Goal: Transaction & Acquisition: Purchase product/service

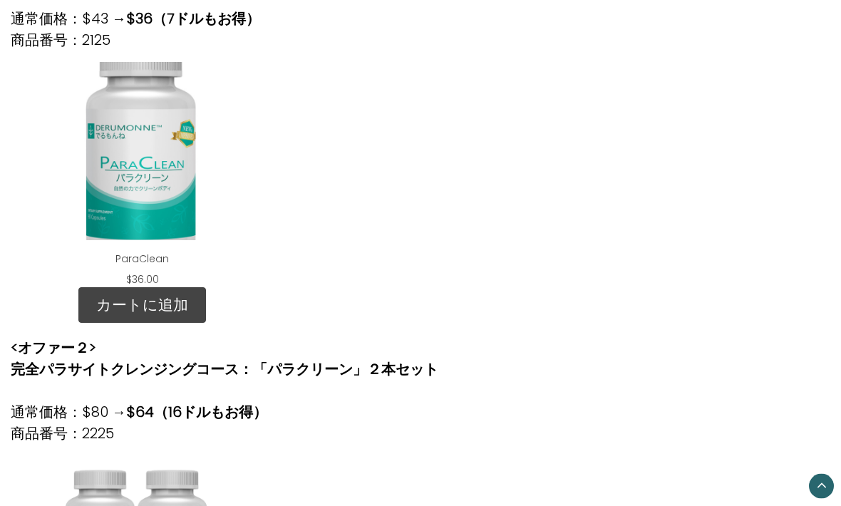
scroll to position [481, 0]
click at [539, 240] on div at bounding box center [421, 169] width 278 height 237
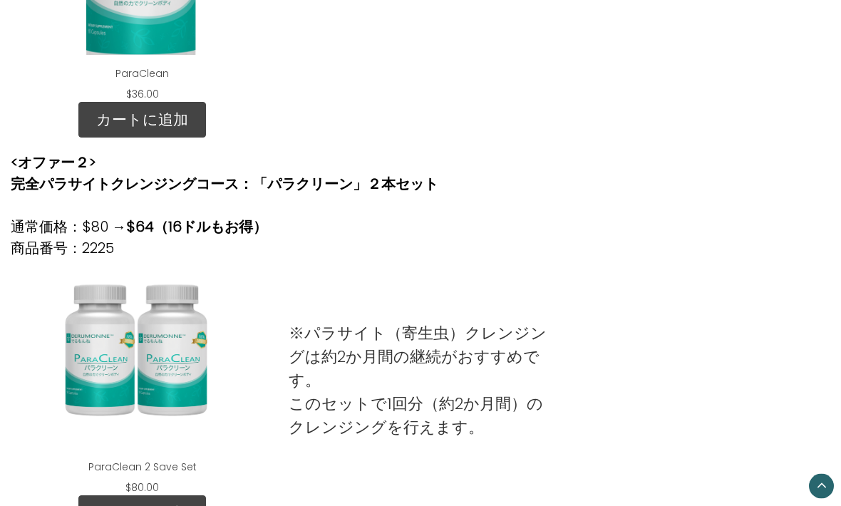
scroll to position [679, 0]
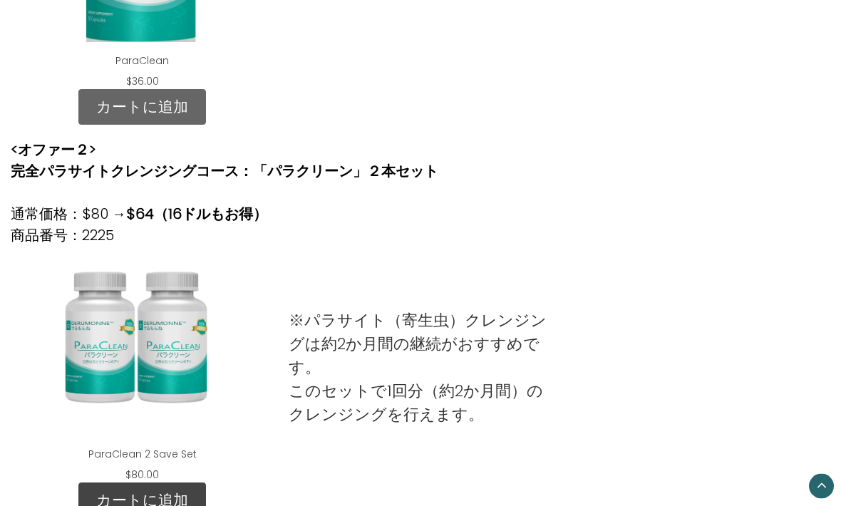
click at [190, 113] on link "カートに追加" at bounding box center [142, 108] width 128 height 36
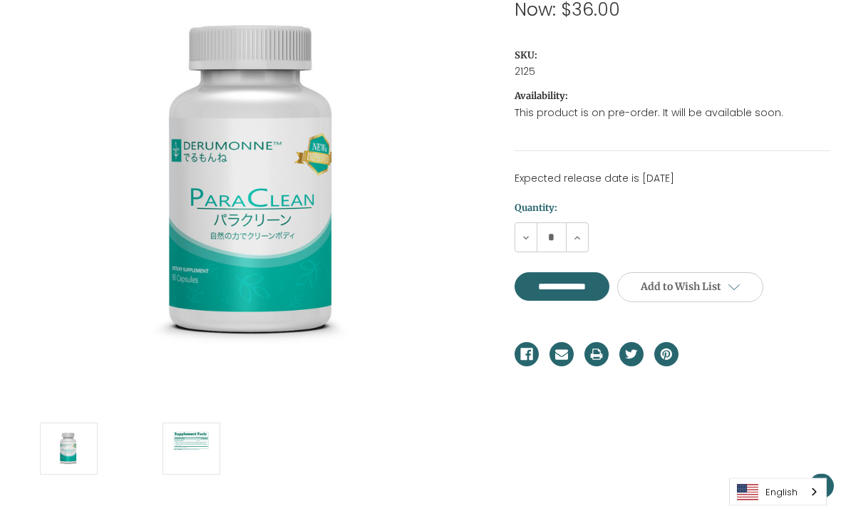
scroll to position [274, 0]
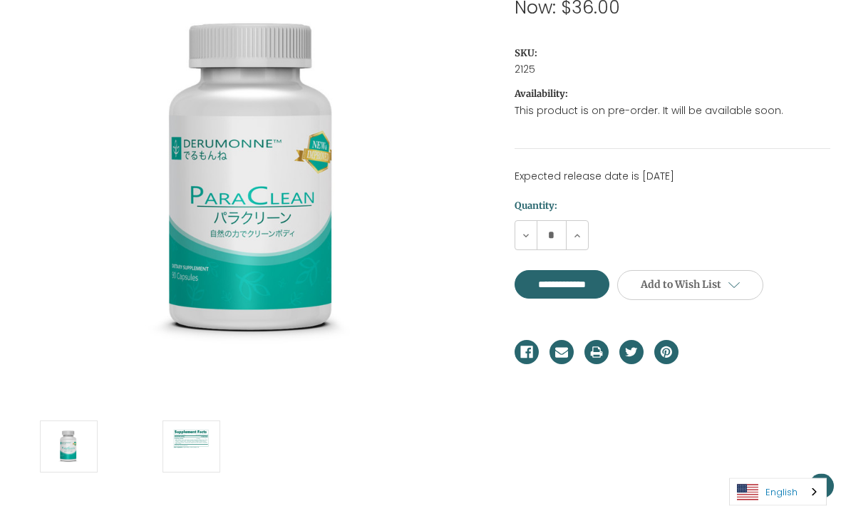
click at [799, 505] on link "English" at bounding box center [778, 492] width 96 height 26
click at [776, 478] on link "日本語" at bounding box center [767, 465] width 74 height 26
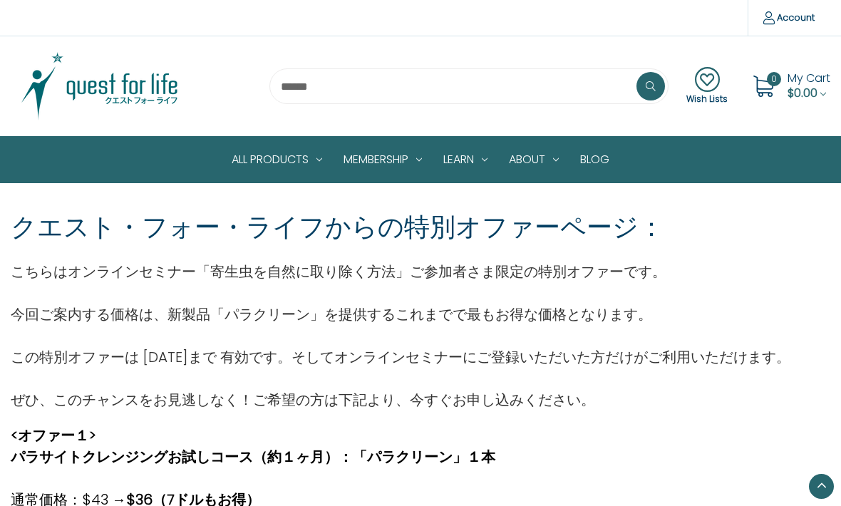
scroll to position [726, 0]
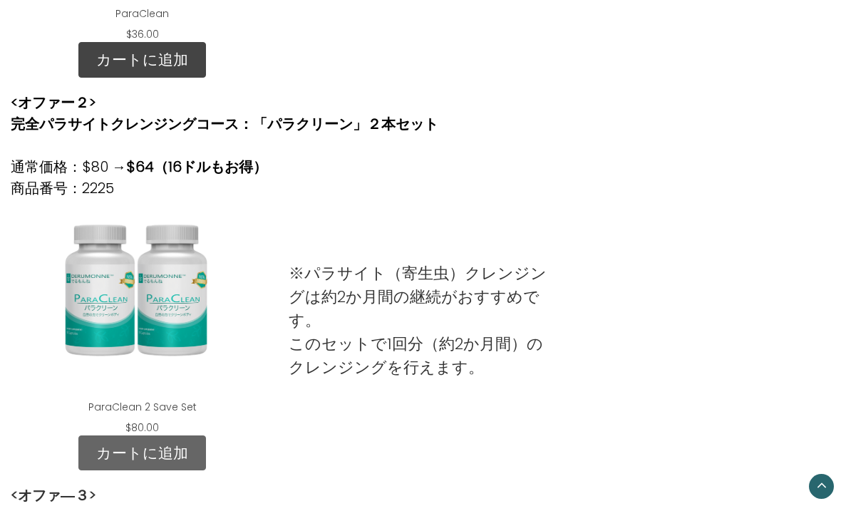
click at [173, 451] on link "カートに追加" at bounding box center [142, 454] width 128 height 36
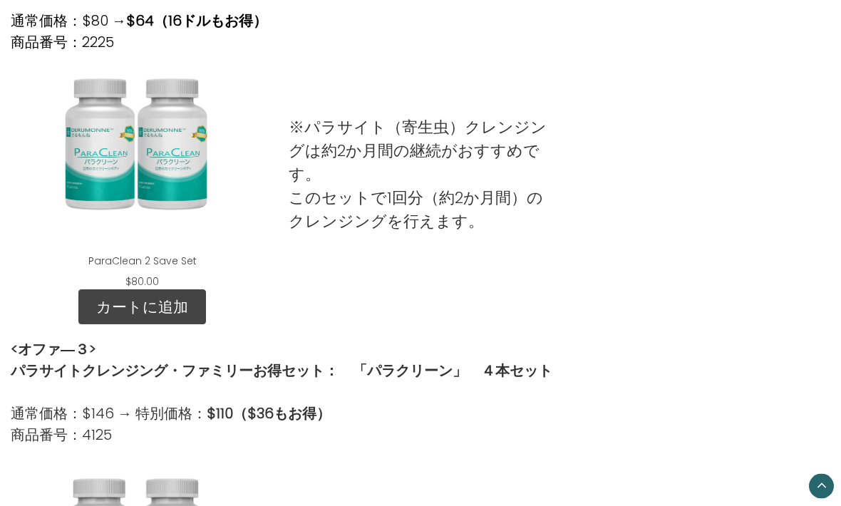
scroll to position [873, 0]
click at [153, 312] on link "カートに追加" at bounding box center [142, 307] width 128 height 36
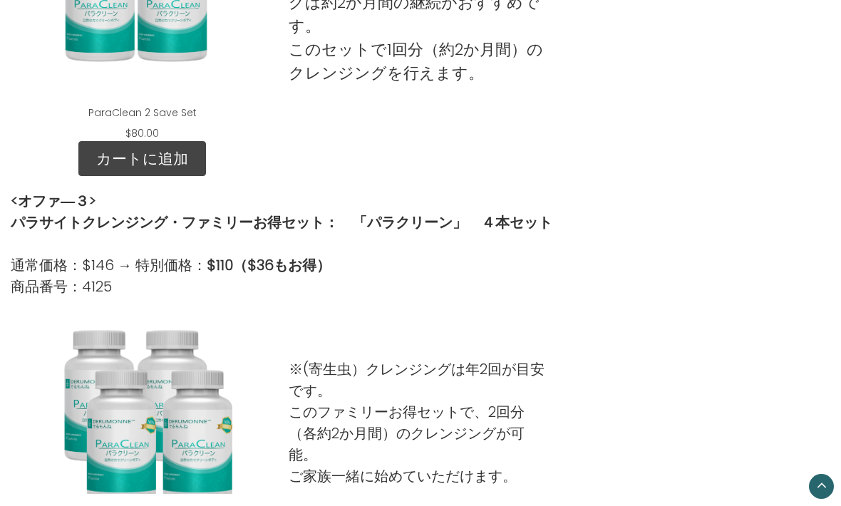
scroll to position [1014, 0]
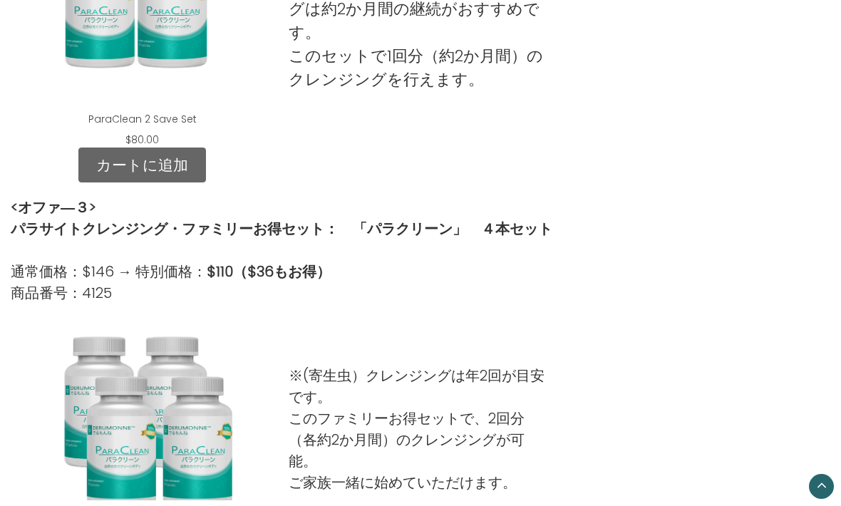
click at [171, 168] on link "カートに追加" at bounding box center [142, 166] width 128 height 36
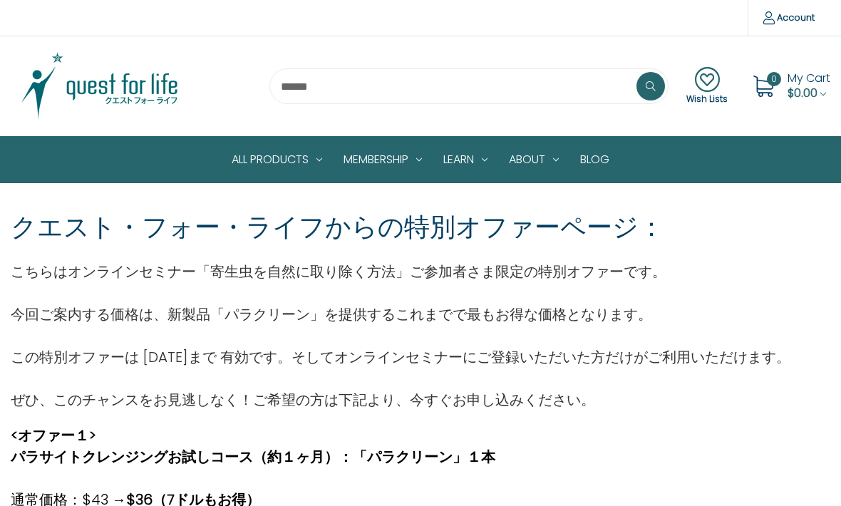
click at [781, 96] on div "0 My Cart $0.00" at bounding box center [788, 86] width 85 height 36
click at [771, 88] on icon at bounding box center [763, 86] width 21 height 21
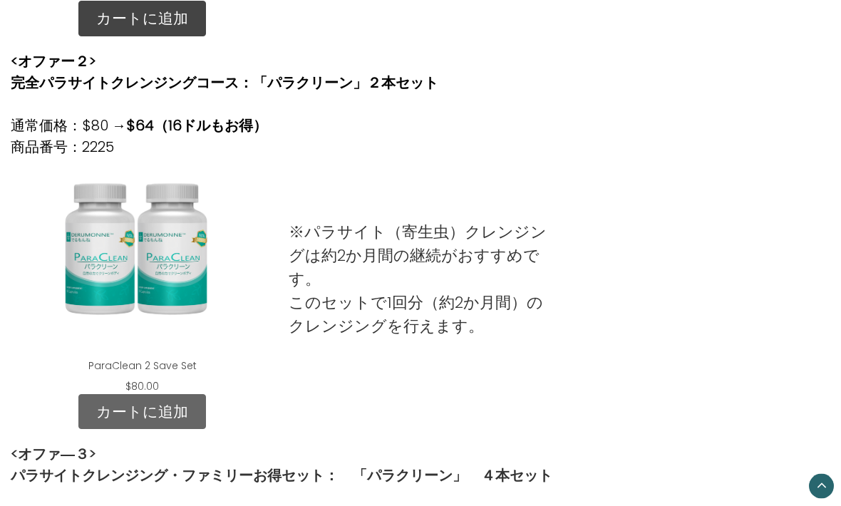
scroll to position [768, 0]
click at [165, 411] on link "カートに追加" at bounding box center [142, 412] width 128 height 36
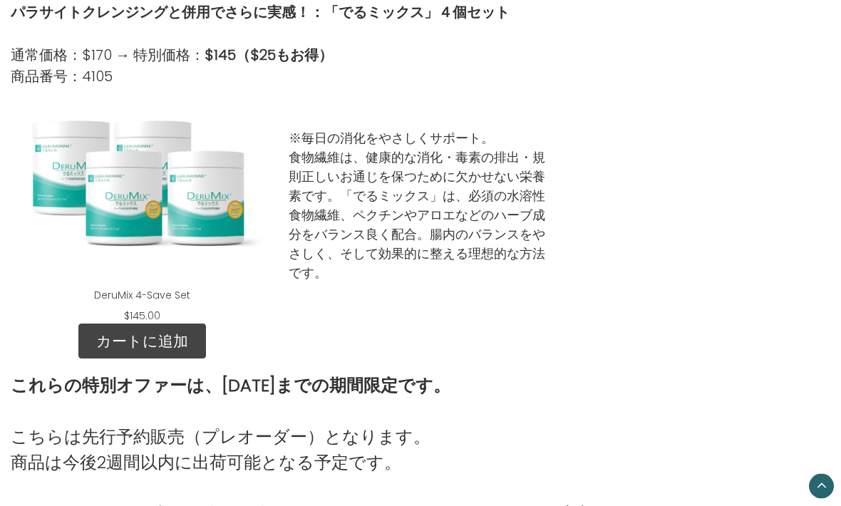
scroll to position [1606, 0]
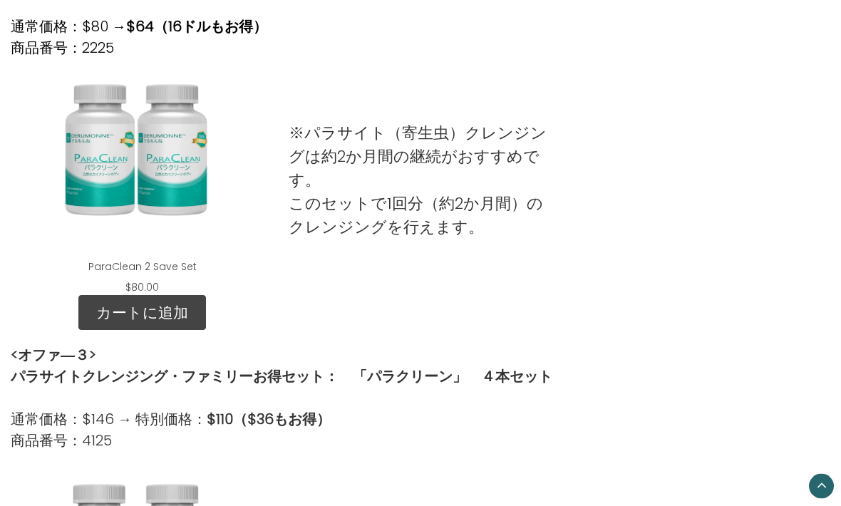
scroll to position [868, 0]
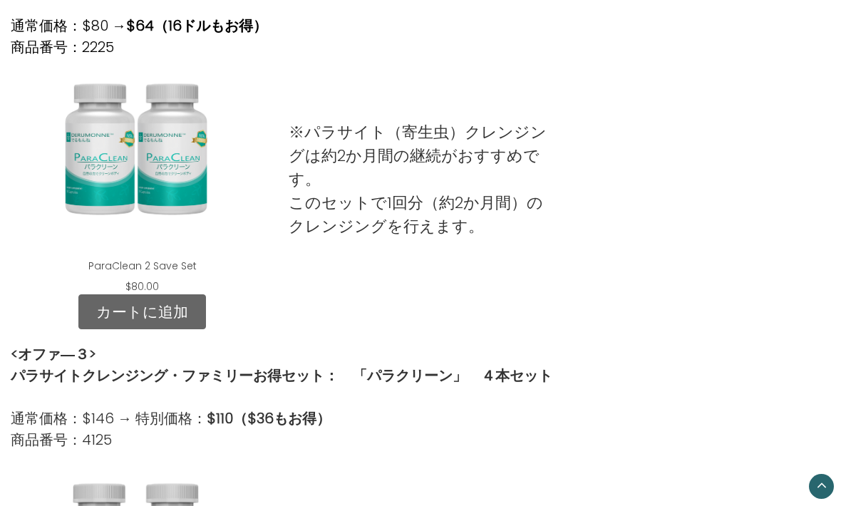
click at [148, 308] on link "カートに追加" at bounding box center [142, 312] width 128 height 36
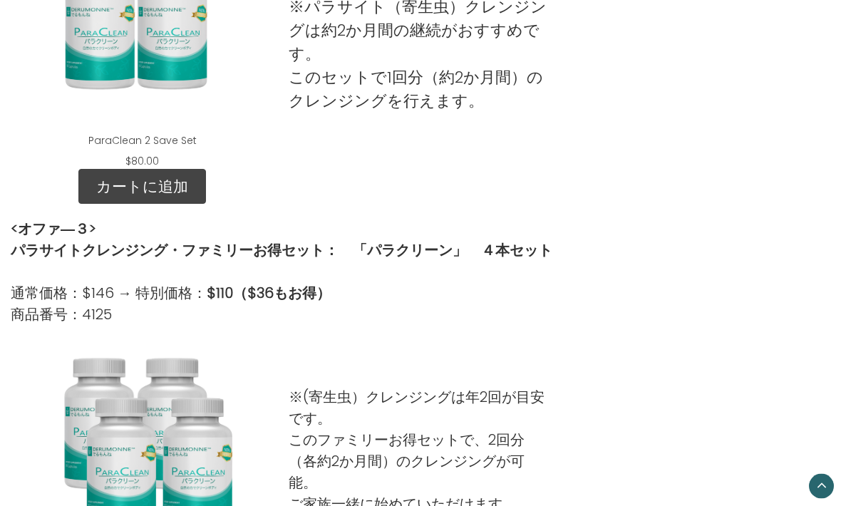
scroll to position [985, 0]
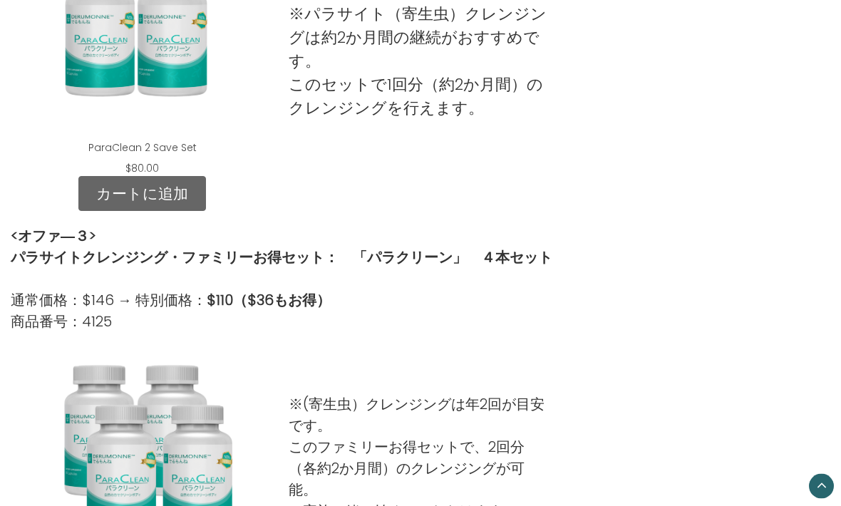
click at [144, 195] on link "カートに追加" at bounding box center [142, 195] width 128 height 36
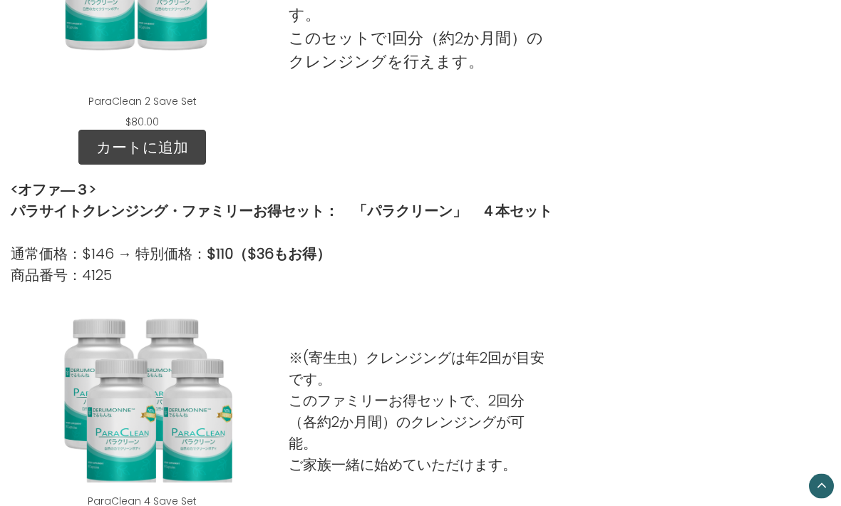
scroll to position [1032, 0]
click at [179, 145] on link "カートに追加" at bounding box center [142, 148] width 128 height 36
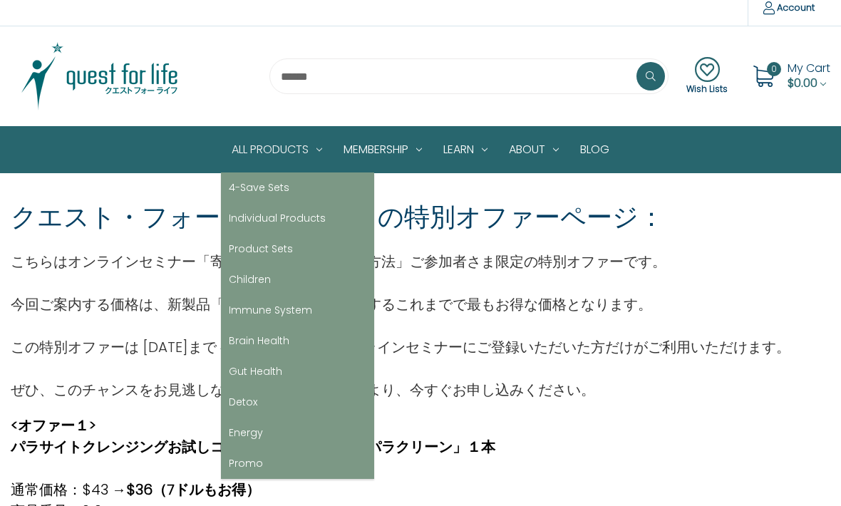
scroll to position [11, 0]
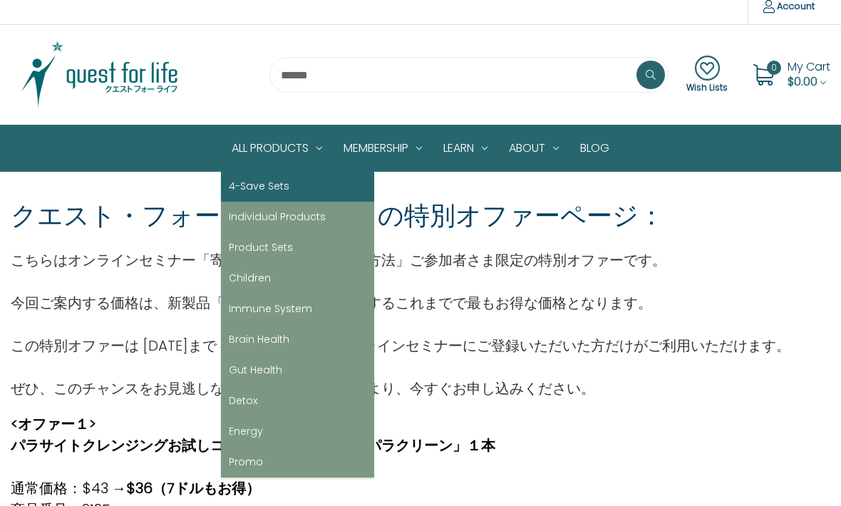
click at [275, 193] on link "4-Save Sets" at bounding box center [297, 186] width 153 height 31
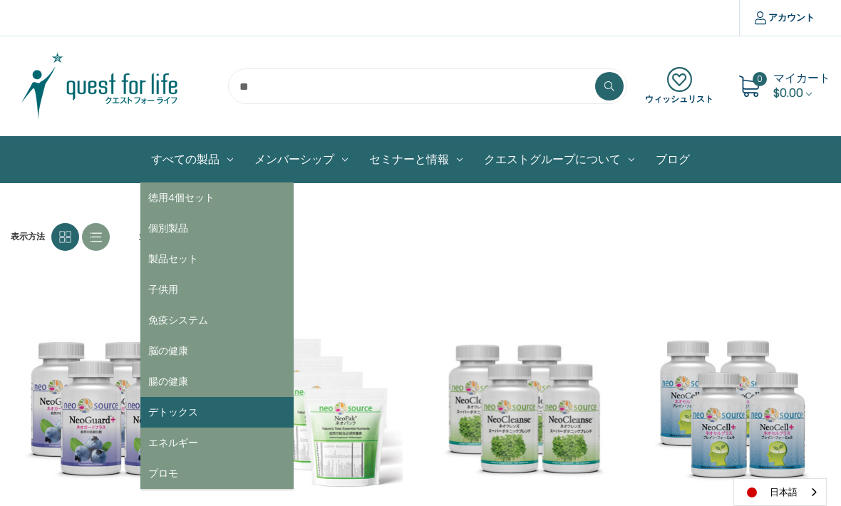
click at [173, 413] on link "デトックス" at bounding box center [216, 412] width 153 height 31
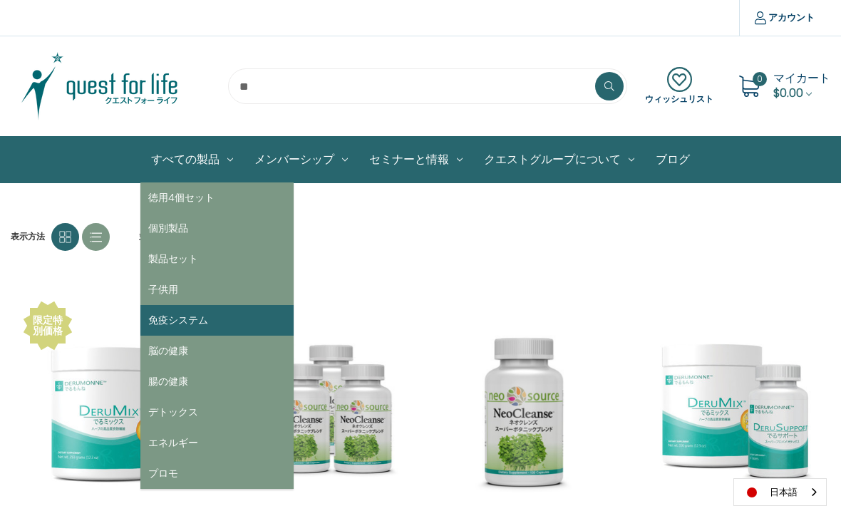
click at [176, 322] on link "免疫システム" at bounding box center [216, 320] width 153 height 31
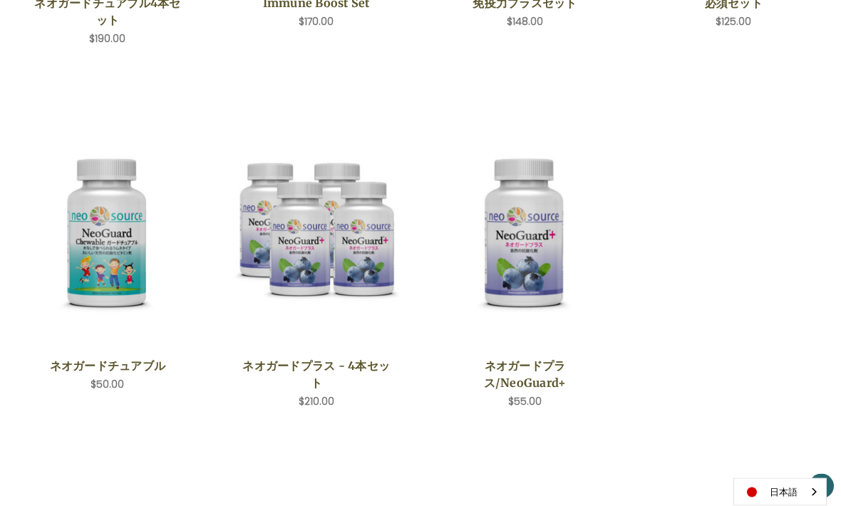
scroll to position [543, 0]
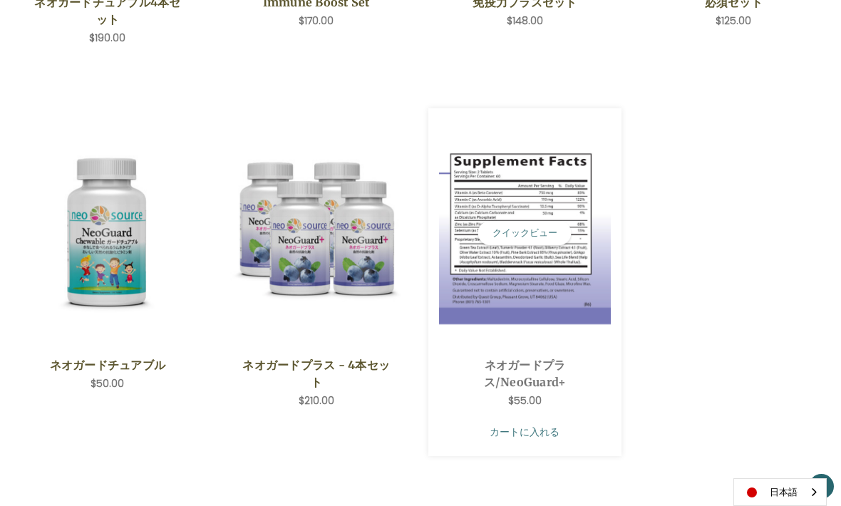
click at [568, 437] on link "カートに入れる" at bounding box center [525, 431] width 173 height 27
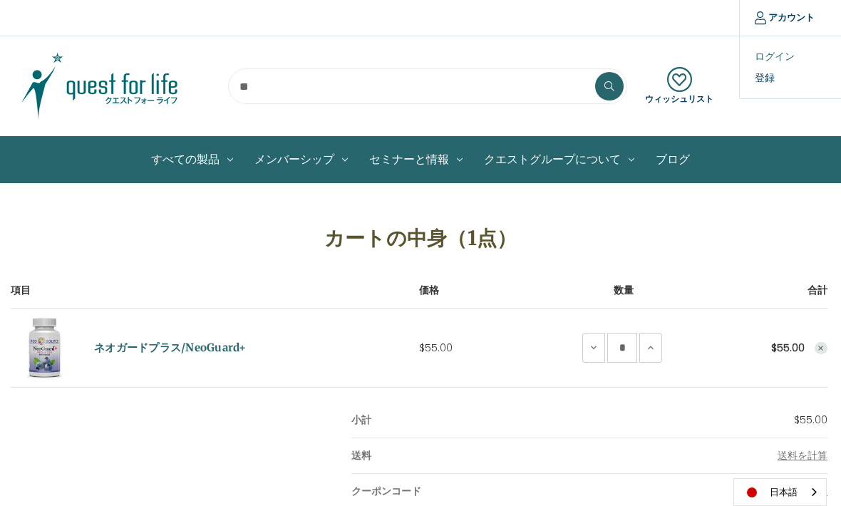
click at [771, 47] on link "ログイン" at bounding box center [810, 56] width 141 height 21
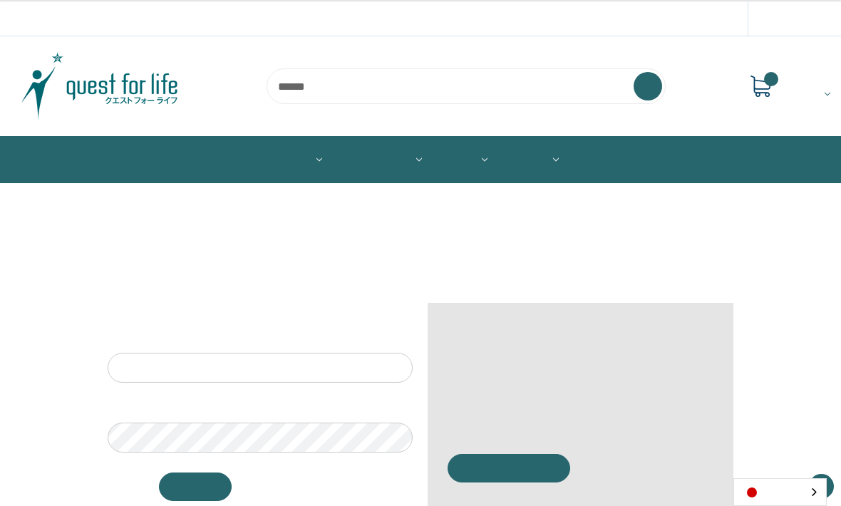
scroll to position [245, 0]
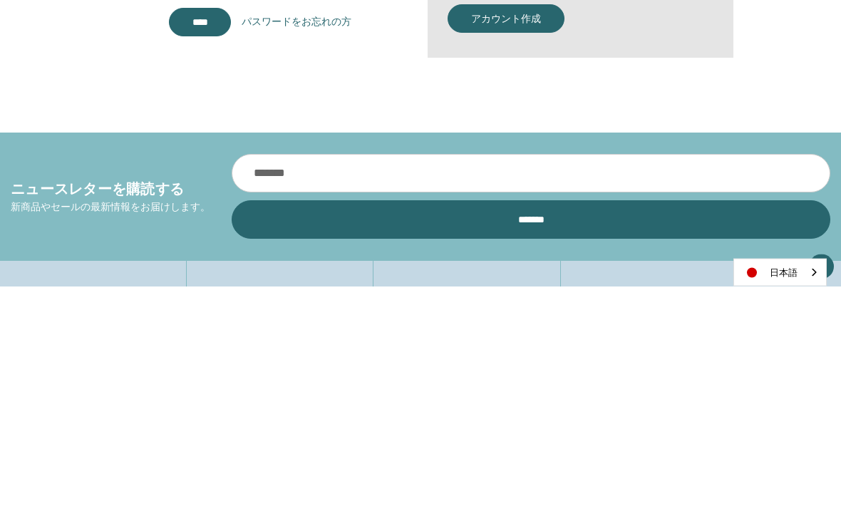
type input "**********"
click at [200, 242] on input "*******" at bounding box center [200, 242] width 63 height 29
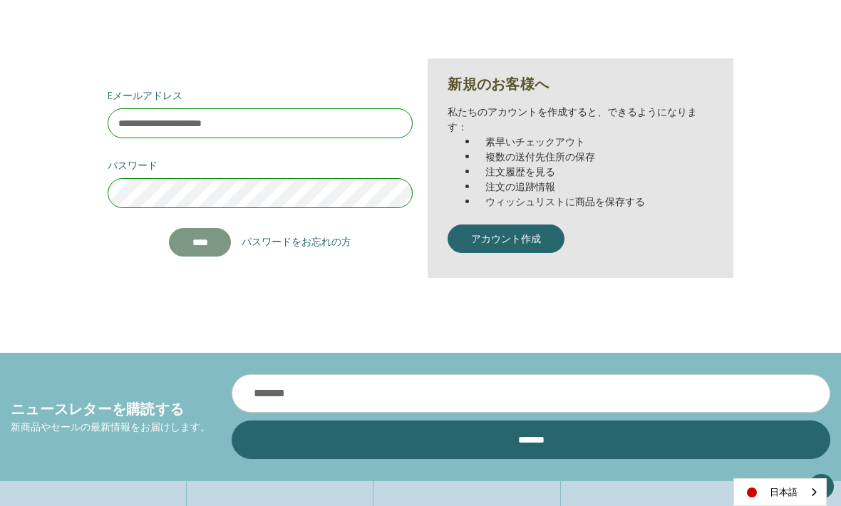
click at [217, 249] on input "*******" at bounding box center [200, 242] width 63 height 29
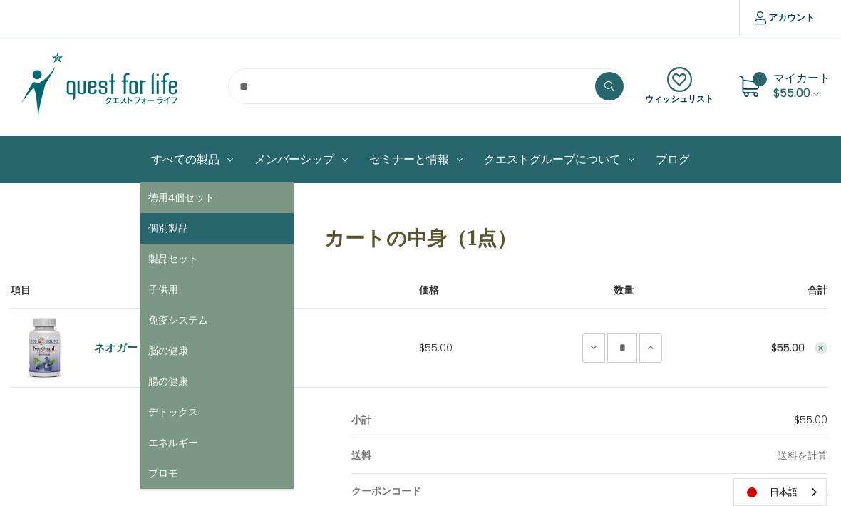
click at [173, 226] on link "個別製品" at bounding box center [216, 228] width 153 height 31
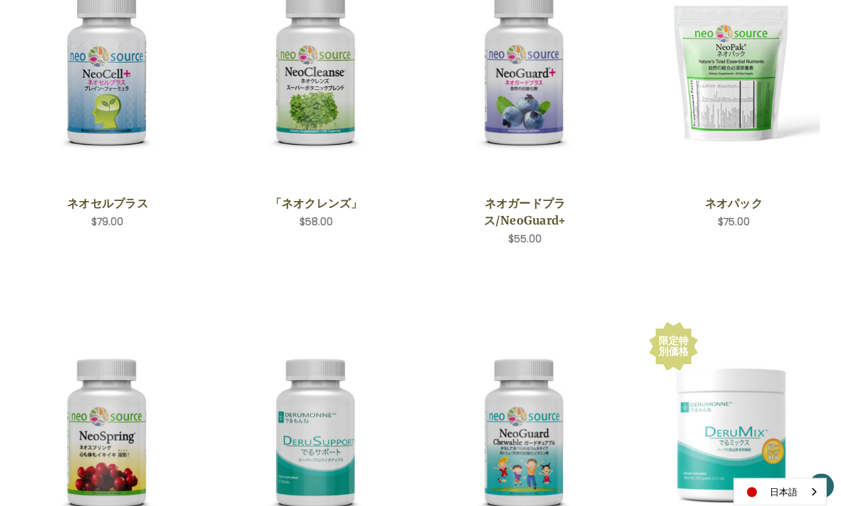
scroll to position [341, 0]
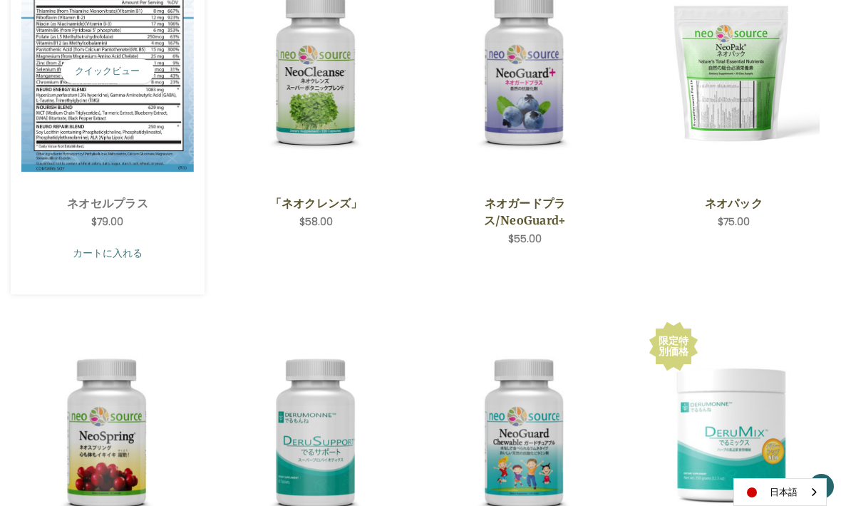
click at [119, 252] on link "カートに入れる" at bounding box center [107, 253] width 173 height 27
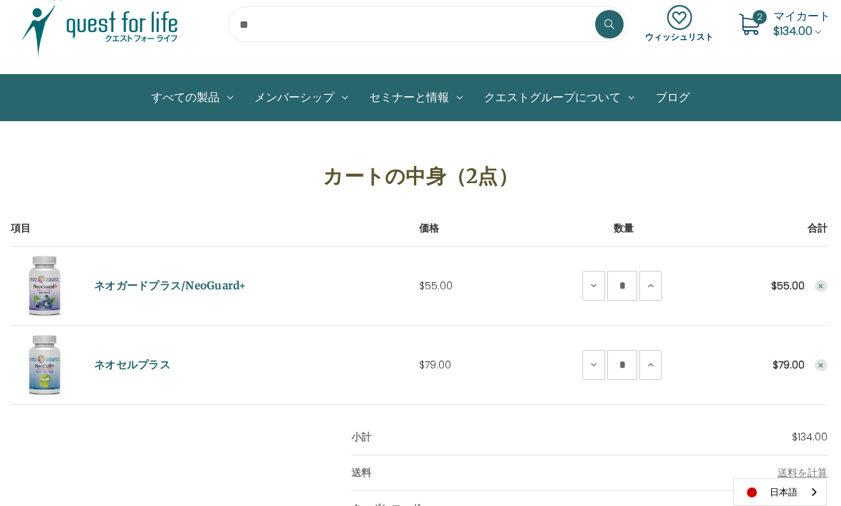
scroll to position [61, 0]
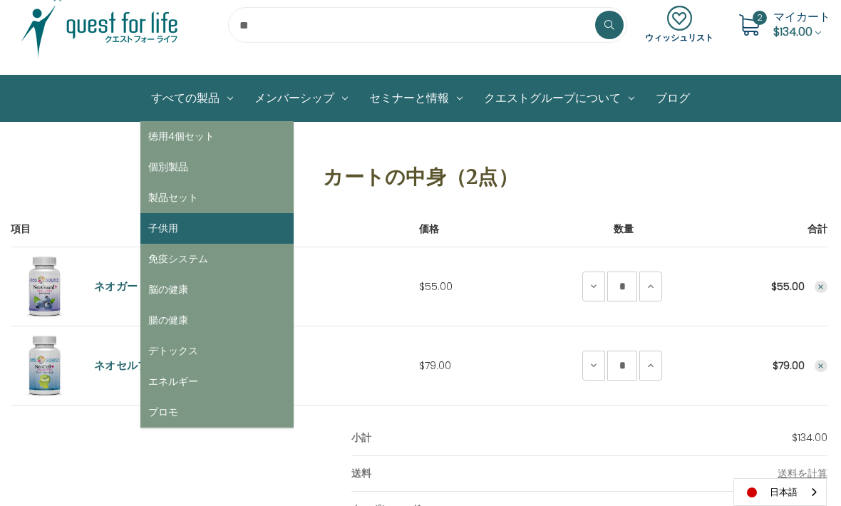
click at [180, 229] on link "子供用" at bounding box center [216, 228] width 153 height 31
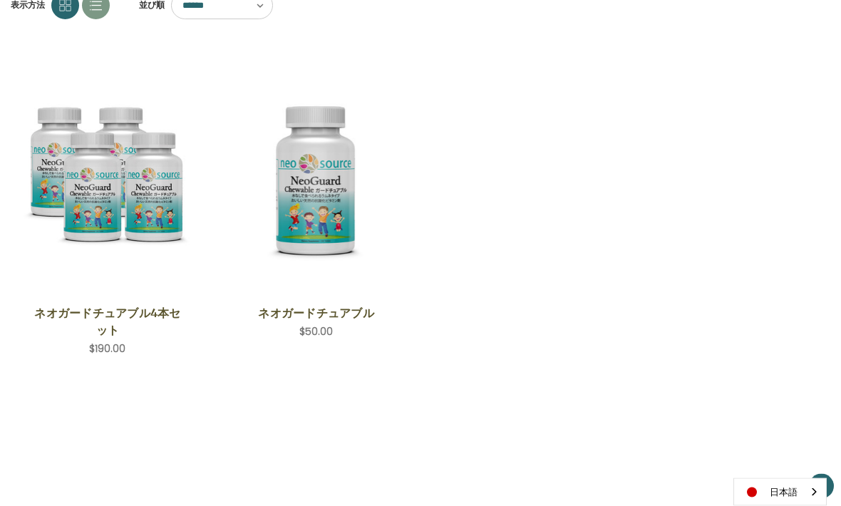
scroll to position [232, 0]
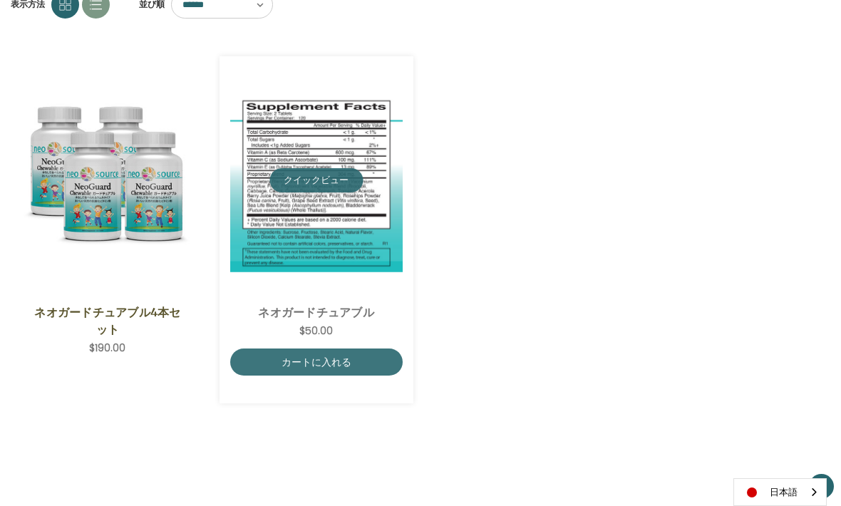
click at [328, 181] on button "クイックビュー" at bounding box center [315, 180] width 93 height 24
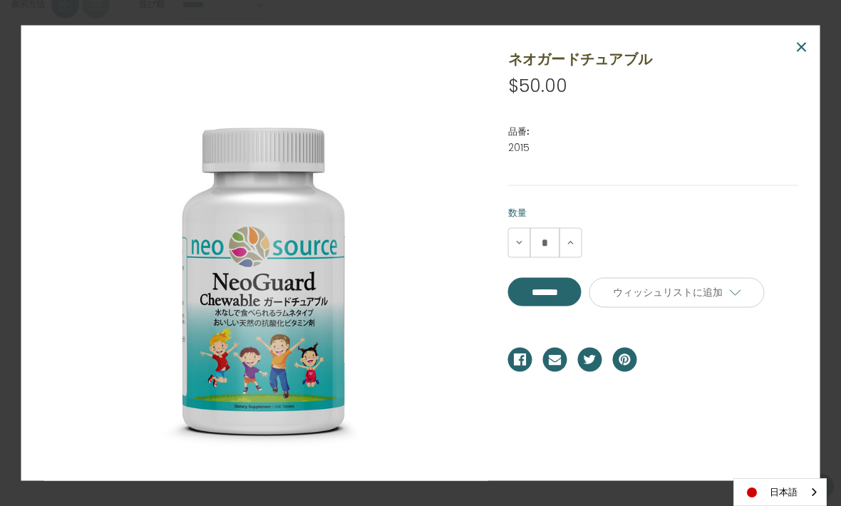
scroll to position [0, 0]
click at [801, 63] on span "×" at bounding box center [802, 47] width 14 height 32
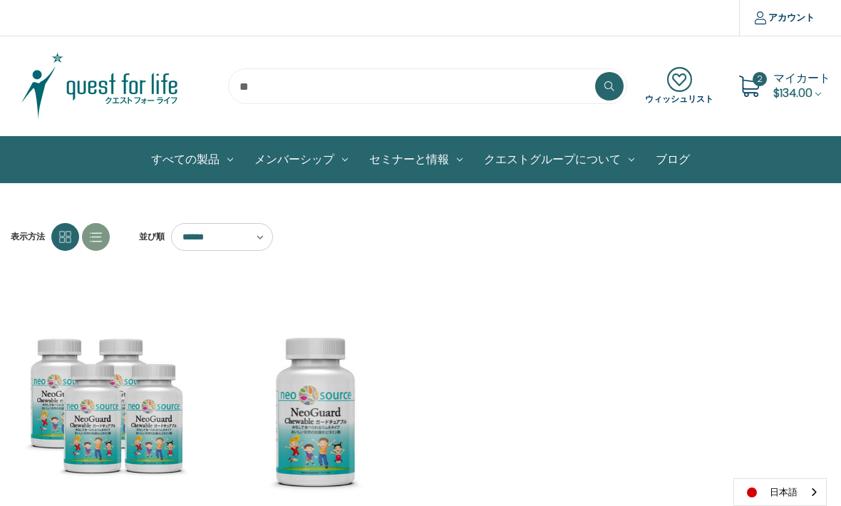
click at [773, 91] on span "$134.00" at bounding box center [792, 93] width 39 height 16
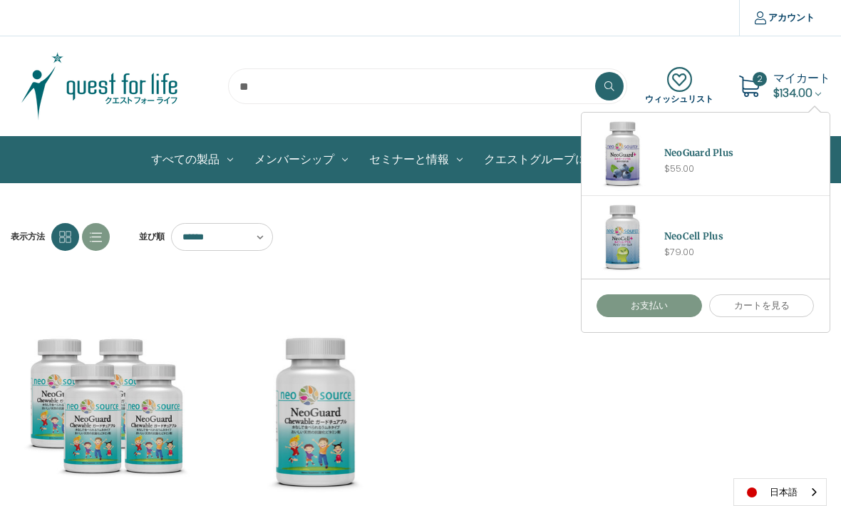
click at [647, 310] on link "お支払い" at bounding box center [650, 305] width 106 height 23
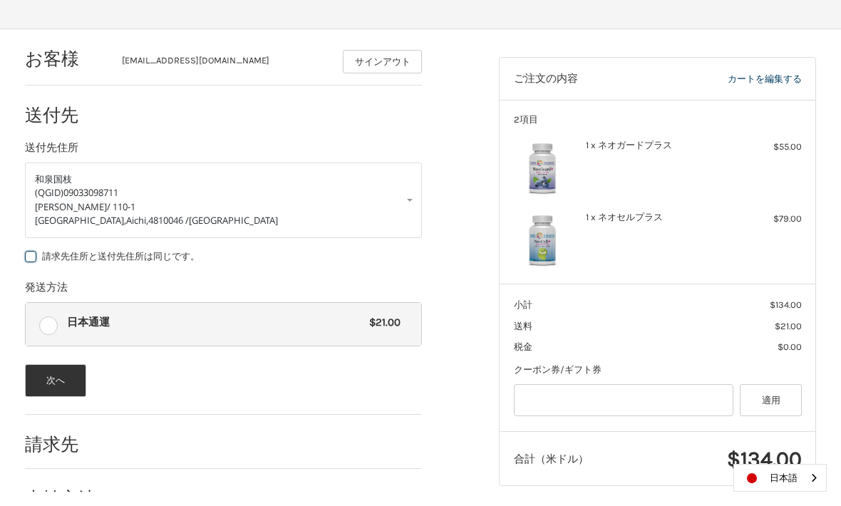
scroll to position [155, 0]
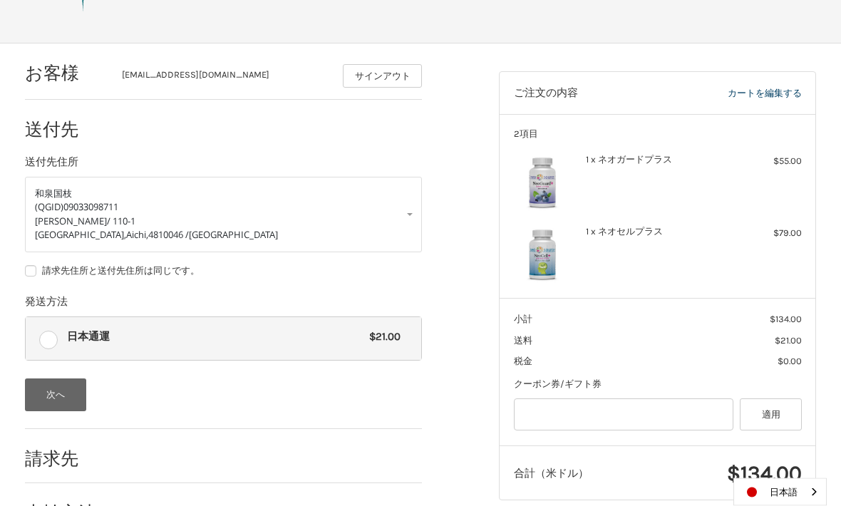
click at [63, 396] on button "次へ" at bounding box center [56, 395] width 62 height 33
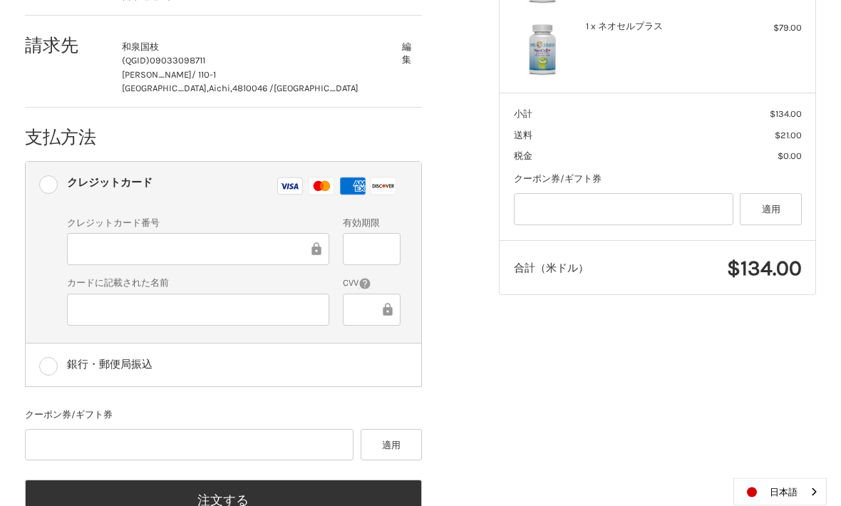
scroll to position [360, 0]
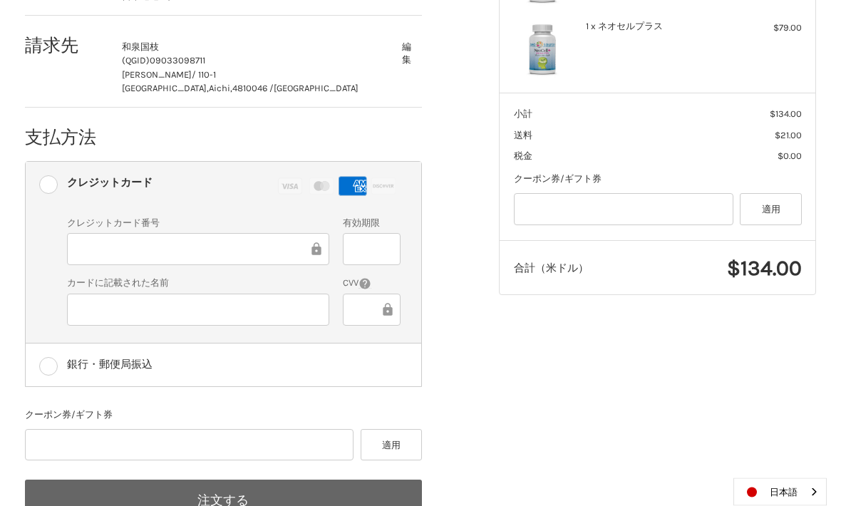
click at [224, 499] on button "注文する" at bounding box center [224, 500] width 398 height 41
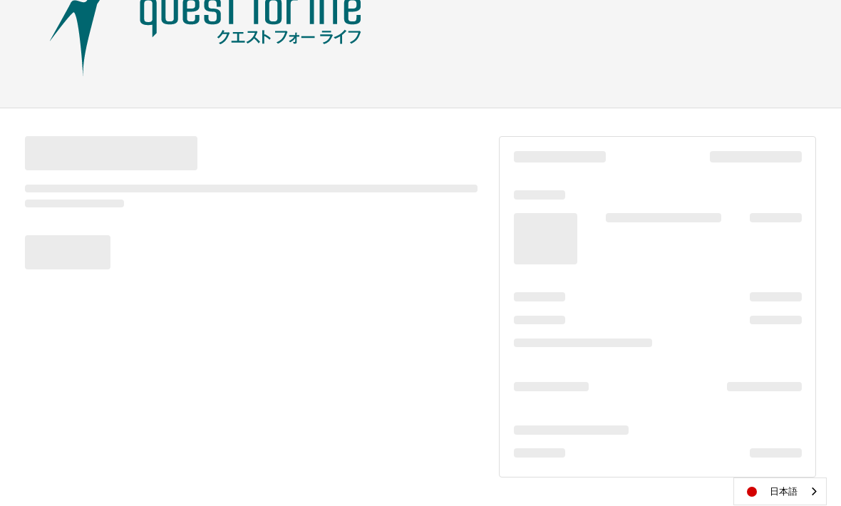
scroll to position [43, 0]
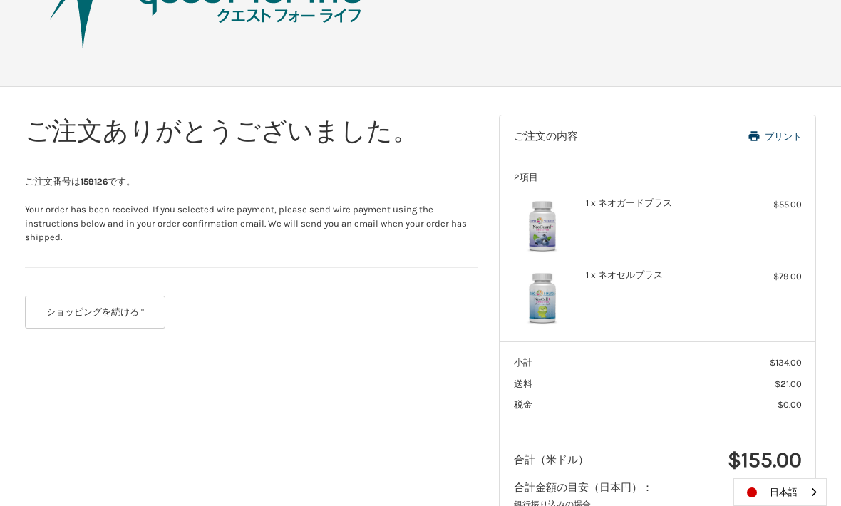
scroll to position [126, 0]
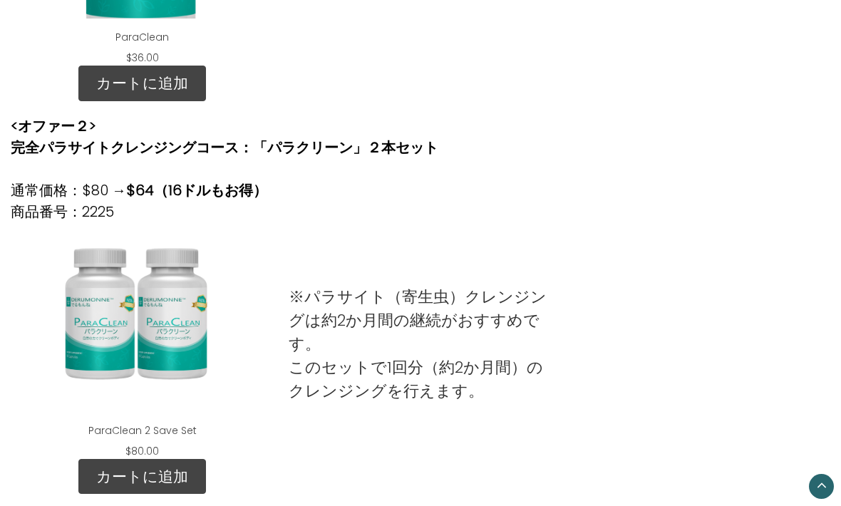
scroll to position [719, 0]
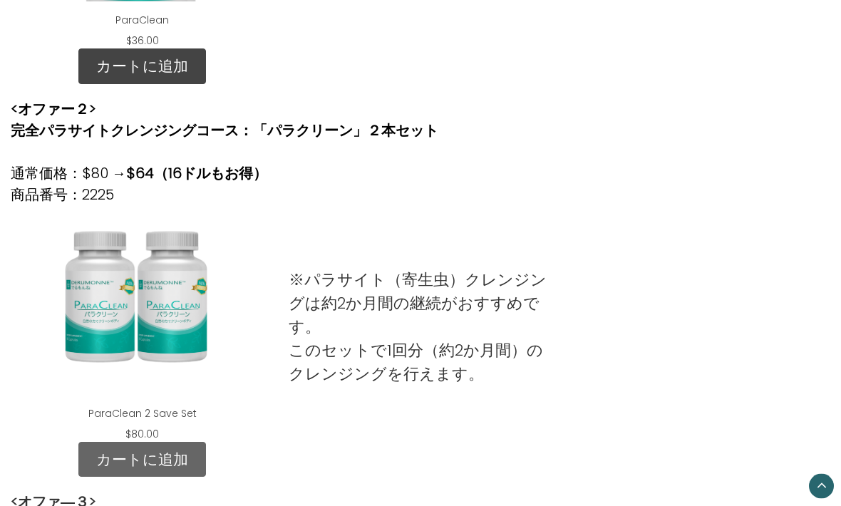
click at [150, 458] on link "カートに追加" at bounding box center [142, 461] width 128 height 36
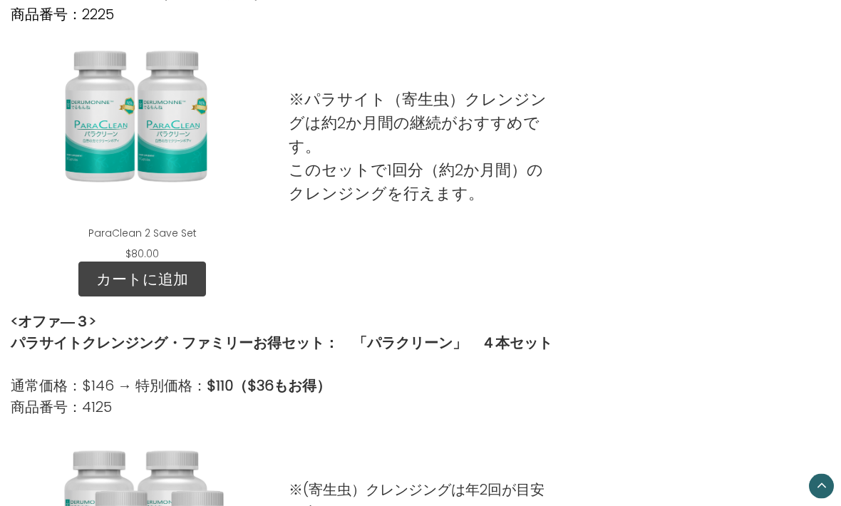
scroll to position [901, 0]
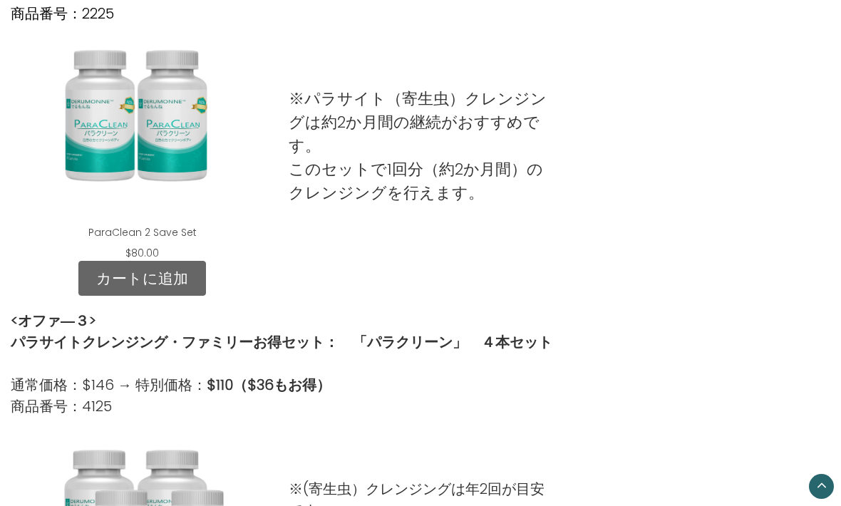
click at [172, 270] on link "カートに追加" at bounding box center [142, 279] width 128 height 36
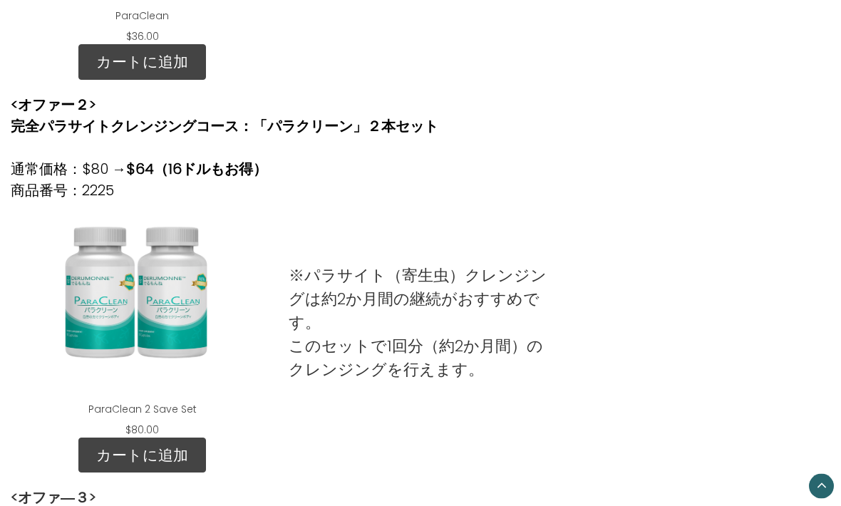
scroll to position [726, 0]
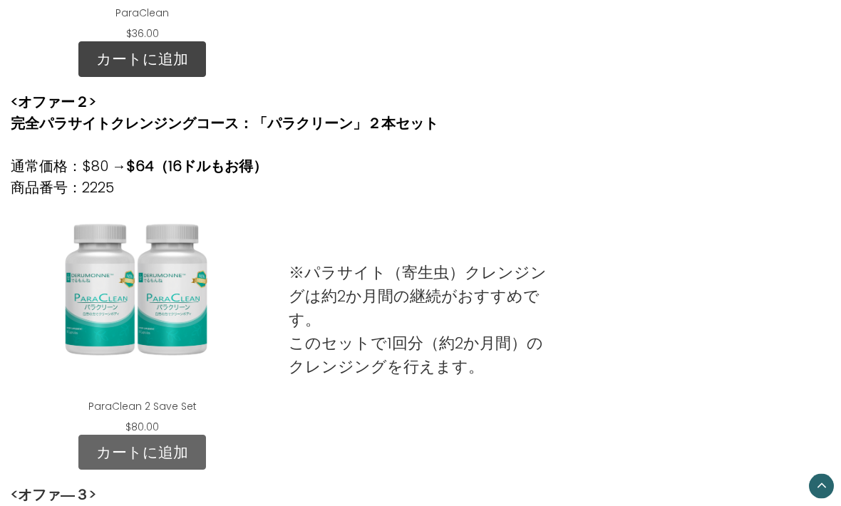
click at [147, 451] on link "カートに追加" at bounding box center [142, 454] width 128 height 36
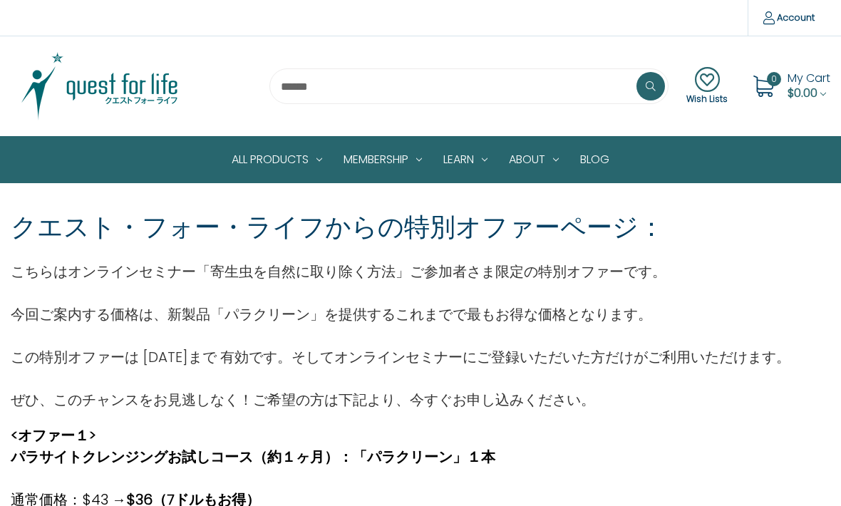
click at [771, 91] on icon at bounding box center [763, 86] width 21 height 21
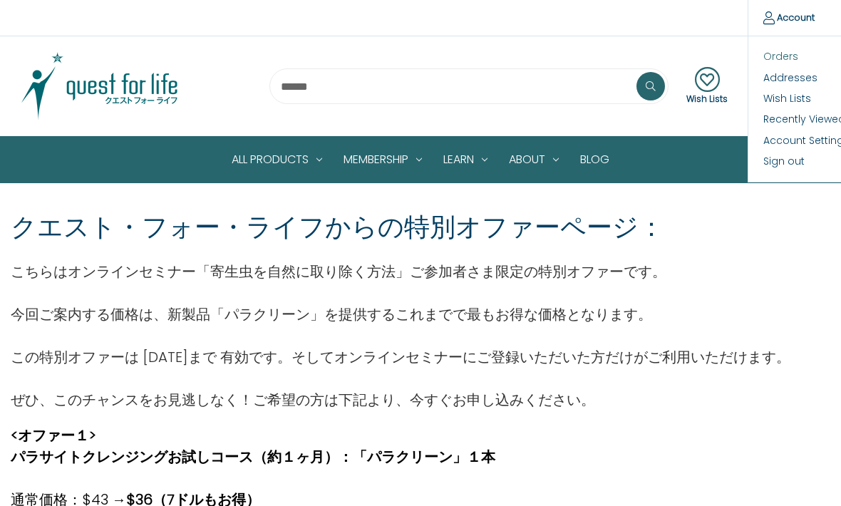
click at [776, 53] on link "Orders" at bounding box center [819, 56] width 141 height 21
